Goal: Task Accomplishment & Management: Use online tool/utility

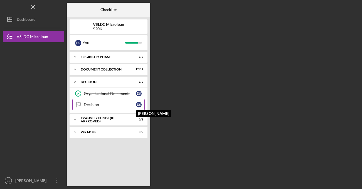
click at [137, 106] on div "D S" at bounding box center [139, 105] width 6 height 6
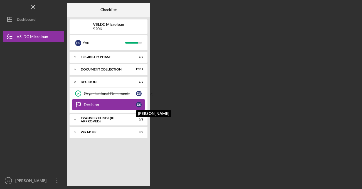
click at [137, 106] on div "D S" at bounding box center [139, 105] width 6 height 6
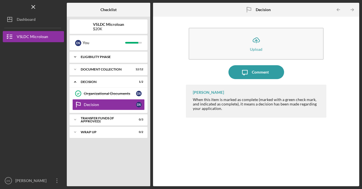
click at [121, 62] on div "Icon/Expander Eligibility Phase 8 / 8" at bounding box center [109, 56] width 78 height 11
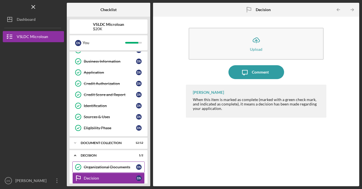
scroll to position [28, 0]
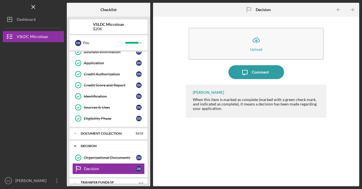
click at [112, 148] on div "Icon/Expander Decision 1 / 2" at bounding box center [109, 146] width 78 height 11
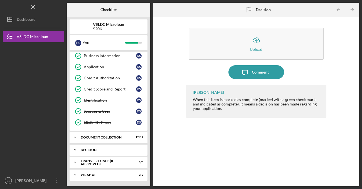
click at [106, 149] on div "Decision" at bounding box center [111, 149] width 60 height 3
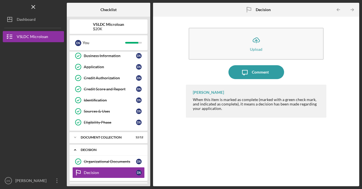
scroll to position [49, 0]
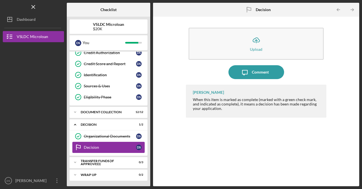
click at [106, 149] on div "Decision" at bounding box center [110, 147] width 52 height 4
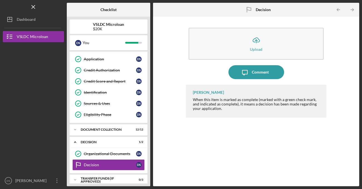
scroll to position [0, 0]
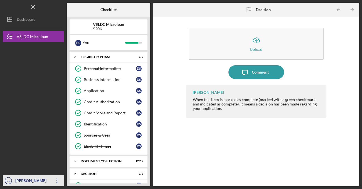
click at [5, 179] on icon "DS" at bounding box center [8, 181] width 11 height 14
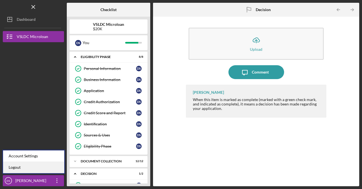
click at [24, 169] on link "Logout" at bounding box center [33, 167] width 61 height 11
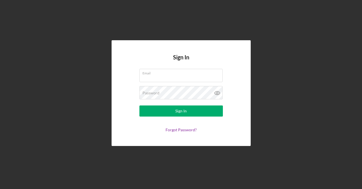
type input "[PERSON_NAME][EMAIL_ADDRESS][PERSON_NAME][DOMAIN_NAME]"
